Goal: Find specific page/section: Find specific page/section

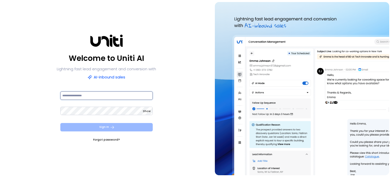
type input "**********"
click at [118, 128] on button "Sign In" at bounding box center [106, 127] width 92 height 8
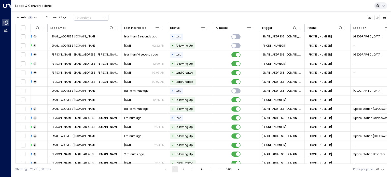
scroll to position [0, 41]
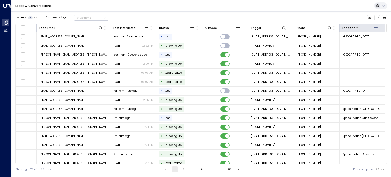
click at [374, 28] on icon at bounding box center [376, 28] width 4 height 4
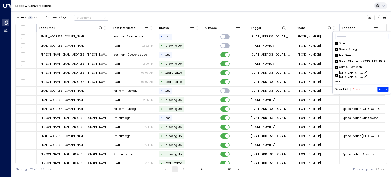
click at [355, 90] on button "Clear" at bounding box center [357, 89] width 8 height 3
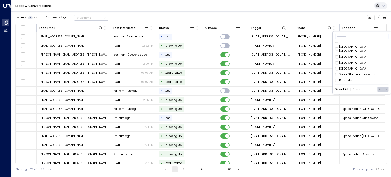
scroll to position [35, 0]
click at [360, 46] on div "[GEOGRAPHIC_DATA]" at bounding box center [353, 48] width 28 height 4
click at [382, 88] on button "Apply" at bounding box center [382, 89] width 11 height 5
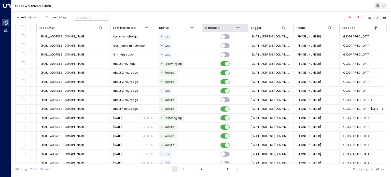
click at [237, 28] on icon at bounding box center [238, 28] width 4 height 4
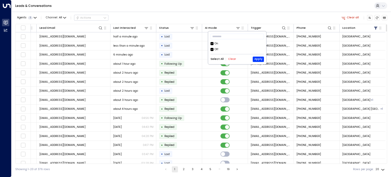
click at [215, 51] on div "Off" at bounding box center [217, 50] width 4 height 4
click at [259, 59] on button "Apply" at bounding box center [258, 59] width 11 height 5
